Goal: Transaction & Acquisition: Purchase product/service

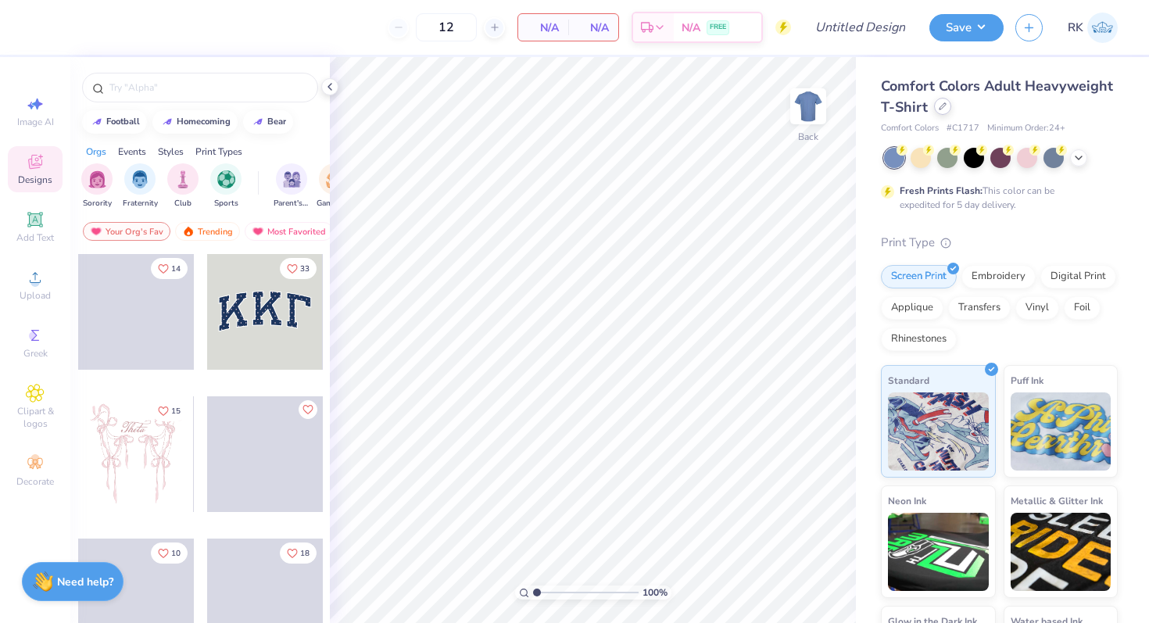
click at [941, 106] on icon at bounding box center [943, 106] width 8 height 8
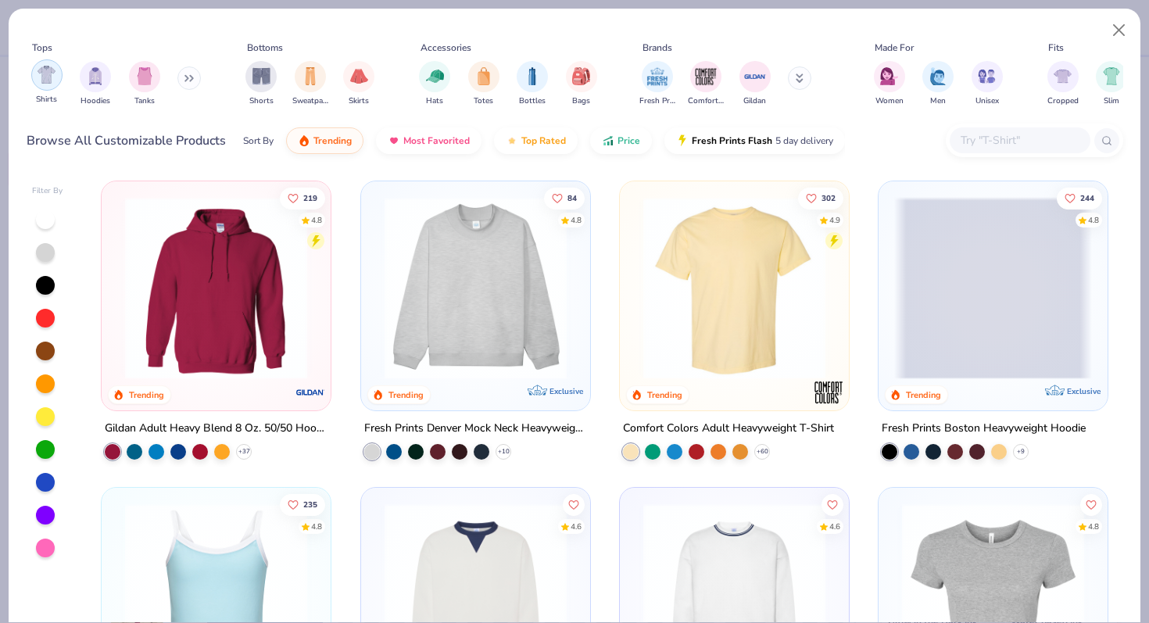
click at [43, 84] on div "filter for Shirts" at bounding box center [46, 74] width 31 height 31
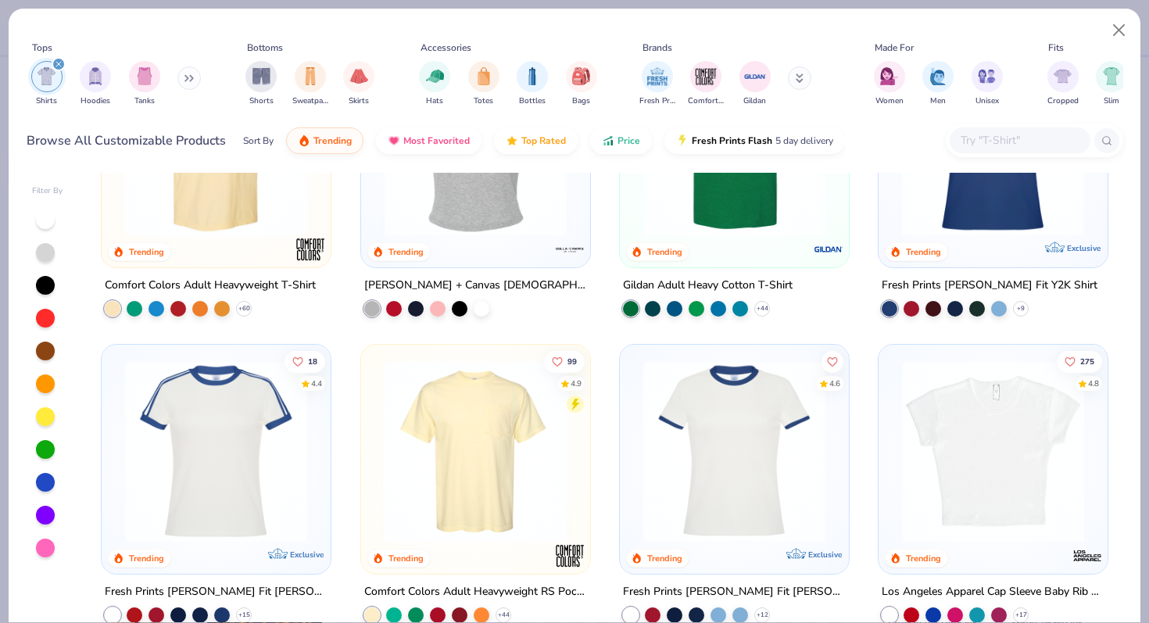
scroll to position [174, 0]
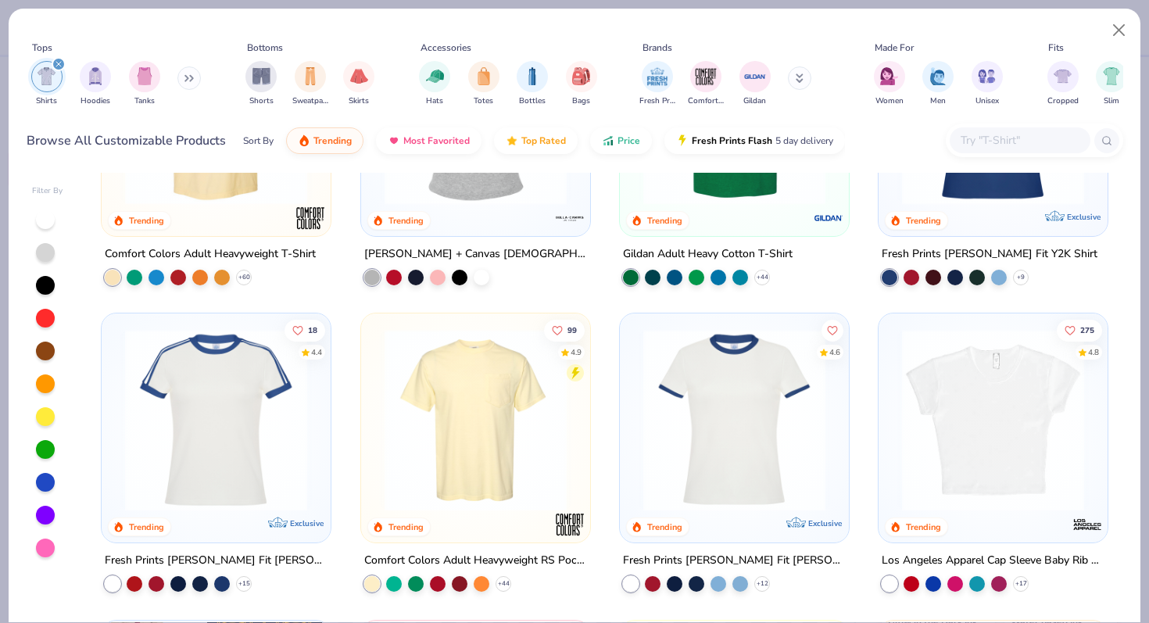
click at [691, 402] on div at bounding box center [933, 420] width 594 height 182
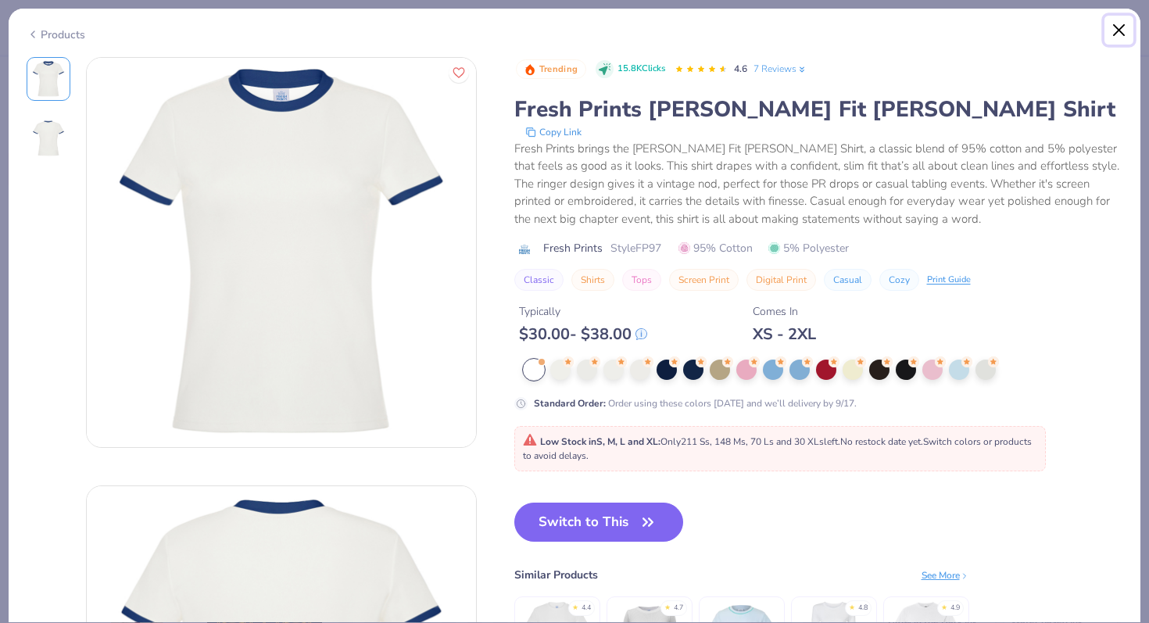
click at [1114, 26] on button "Close" at bounding box center [1120, 31] width 30 height 30
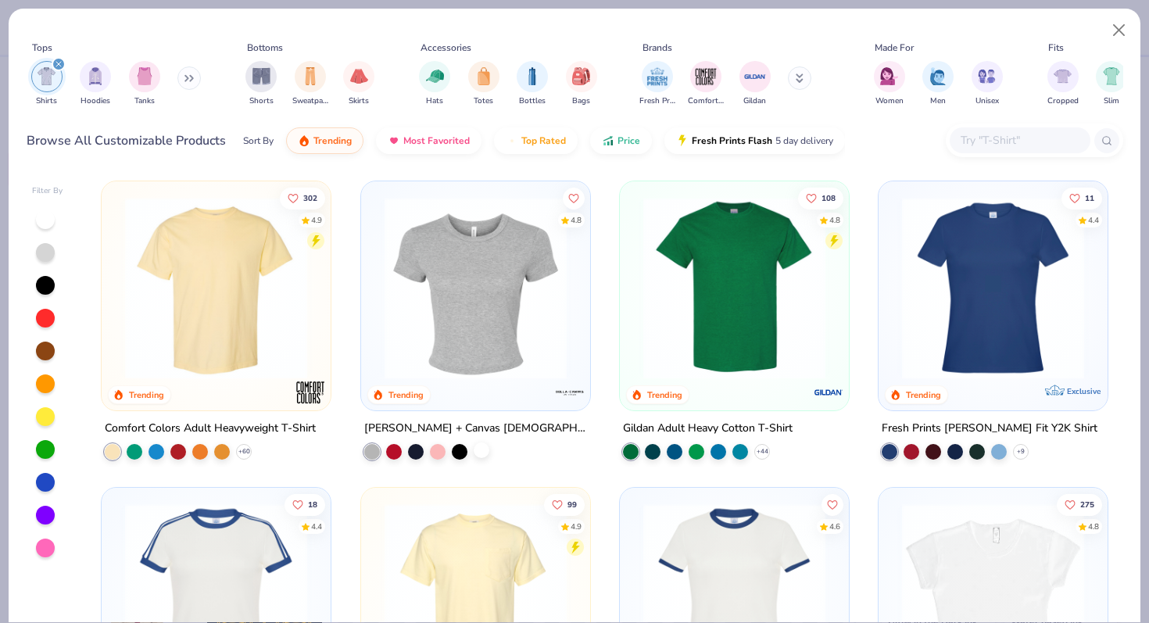
click at [480, 454] on div at bounding box center [482, 451] width 16 height 16
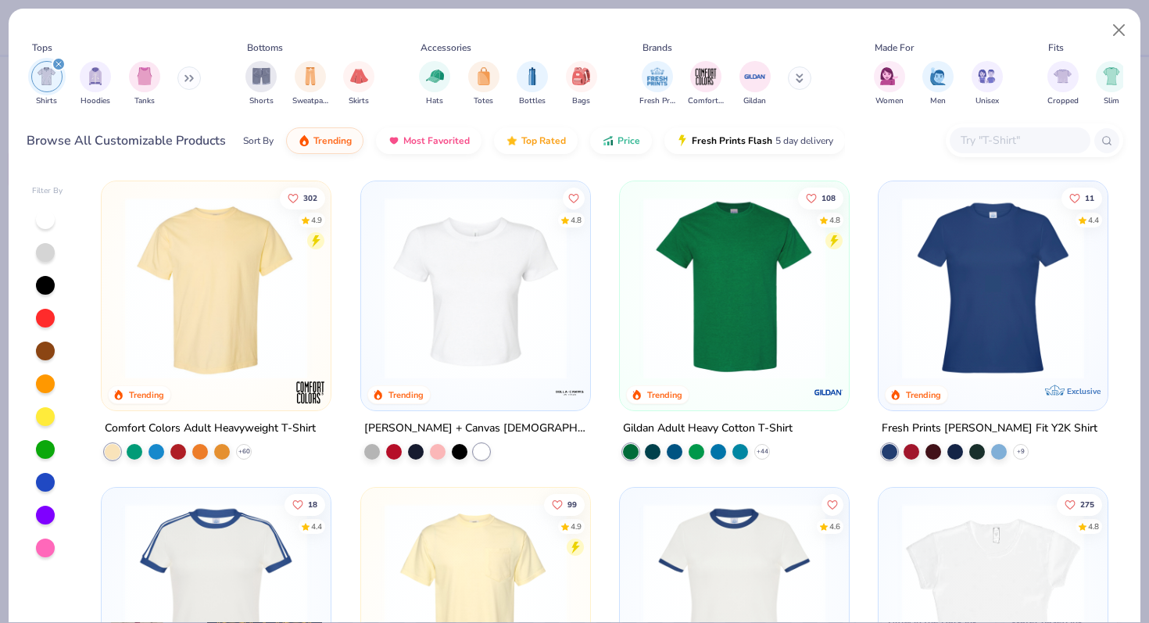
click at [493, 290] on img at bounding box center [476, 288] width 198 height 182
